Goal: Use online tool/utility

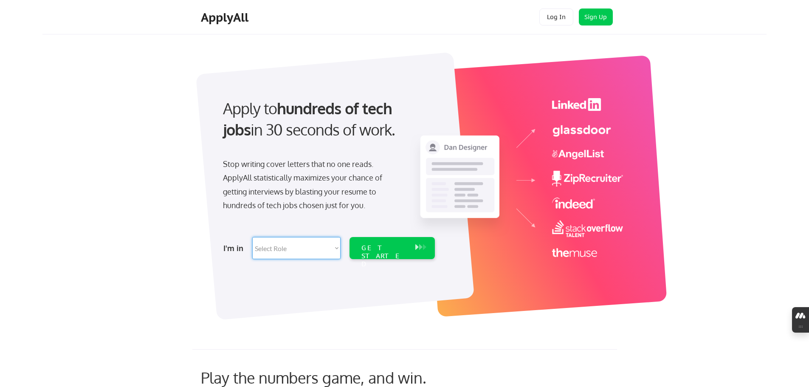
click at [335, 246] on select "Select Role Software Engineering Product Management Customer Success Sales UI/U…" at bounding box center [296, 248] width 88 height 22
click at [286, 248] on select "Select Role Software Engineering Product Management Customer Success Sales UI/U…" at bounding box center [296, 248] width 88 height 22
select select ""technical_project_program_mgmt""
click at [252, 237] on select "Select Role Software Engineering Product Management Customer Success Sales UI/U…" at bounding box center [296, 248] width 88 height 22
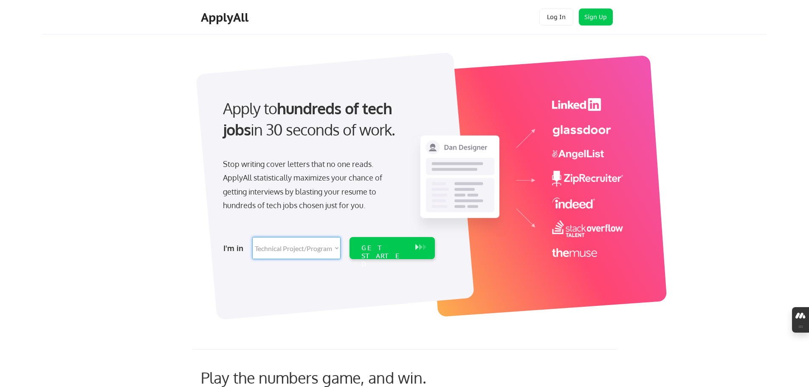
select select ""technical_project_program_mgmt""
click at [380, 248] on div "GET STARTED" at bounding box center [383, 256] width 45 height 25
select select ""technical_project_program_mgmt""
